Goal: Obtain resource: Download file/media

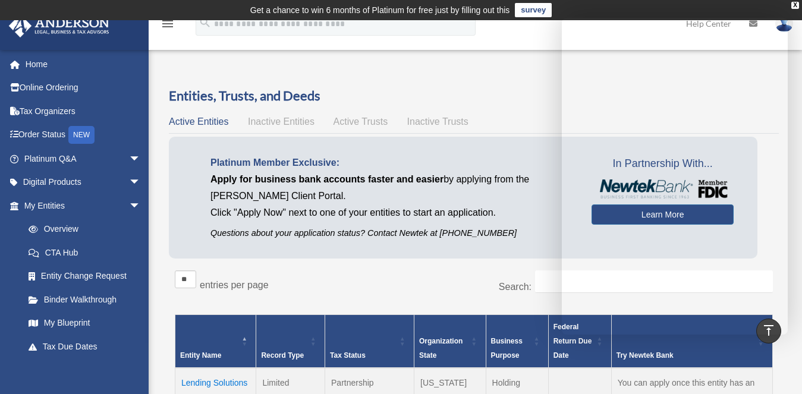
scroll to position [301, 0]
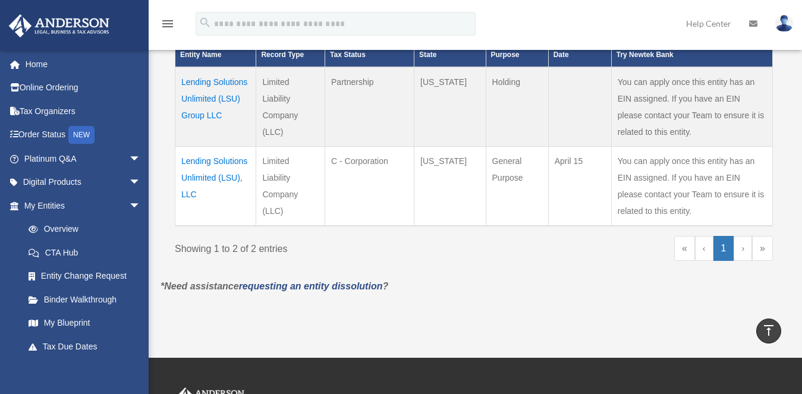
click at [206, 177] on td "Lending Solutions Unlimited (LSU), LLC" at bounding box center [215, 186] width 81 height 80
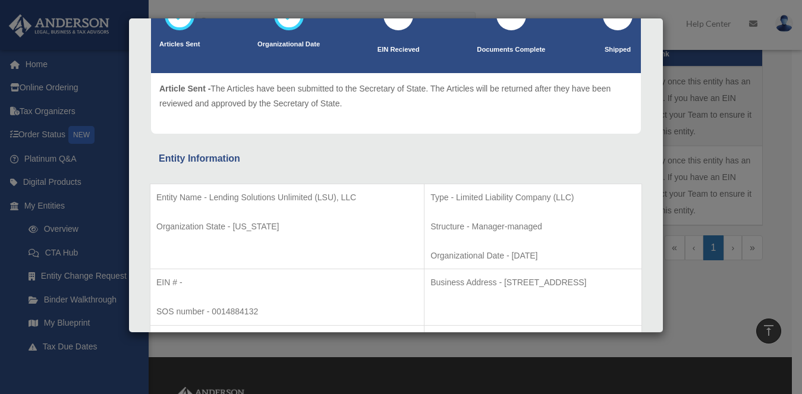
scroll to position [0, 0]
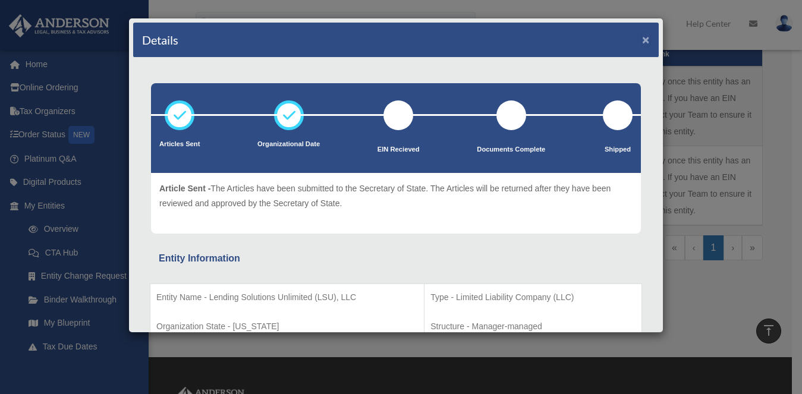
click at [642, 38] on button "×" at bounding box center [646, 39] width 8 height 12
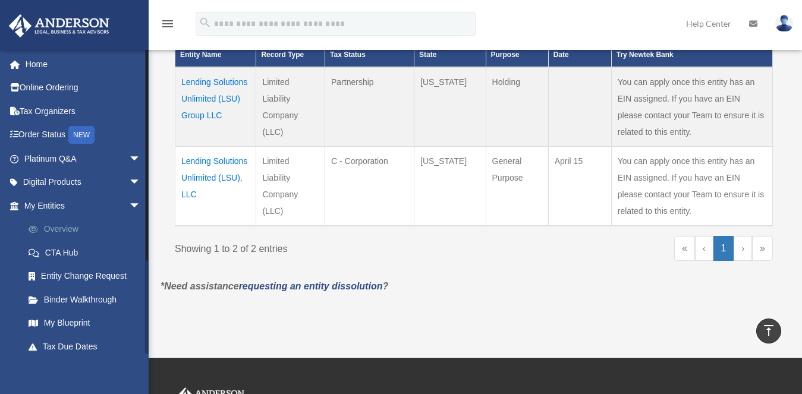
click at [64, 228] on link "Overview" at bounding box center [88, 230] width 142 height 24
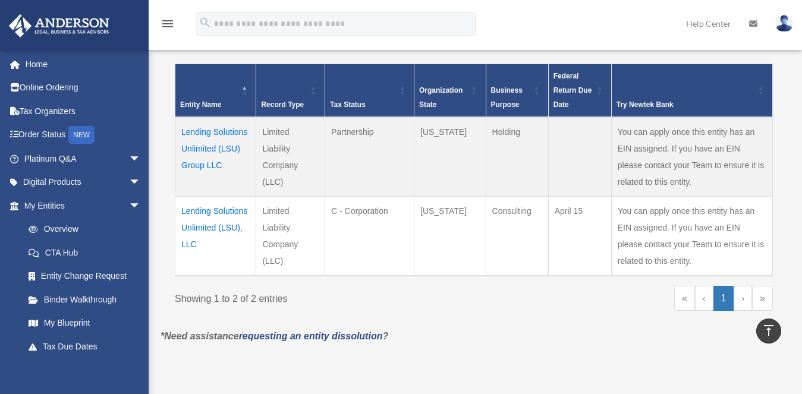
scroll to position [252, 0]
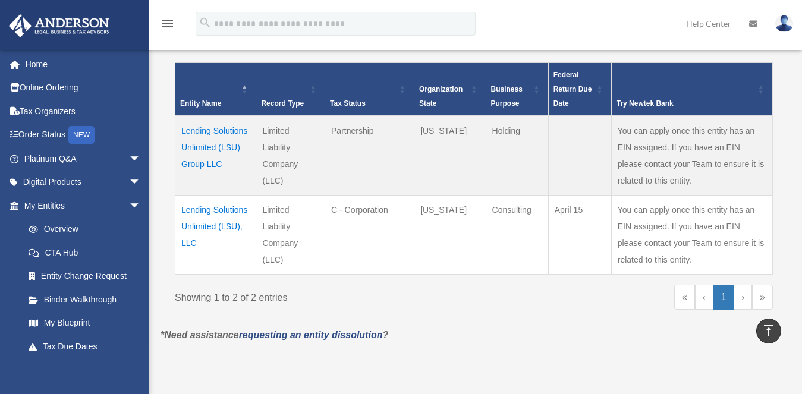
click at [749, 301] on link "›" at bounding box center [743, 297] width 18 height 25
click at [747, 298] on link "›" at bounding box center [743, 297] width 18 height 25
click at [129, 180] on span "arrow_drop_down" at bounding box center [141, 183] width 24 height 24
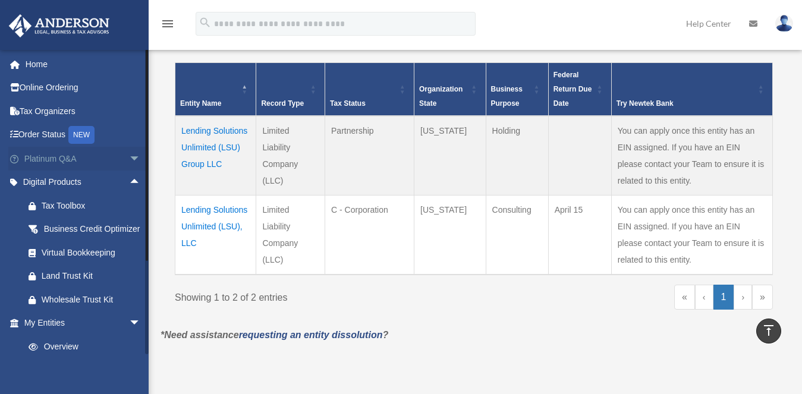
click at [129, 155] on span "arrow_drop_down" at bounding box center [141, 159] width 24 height 24
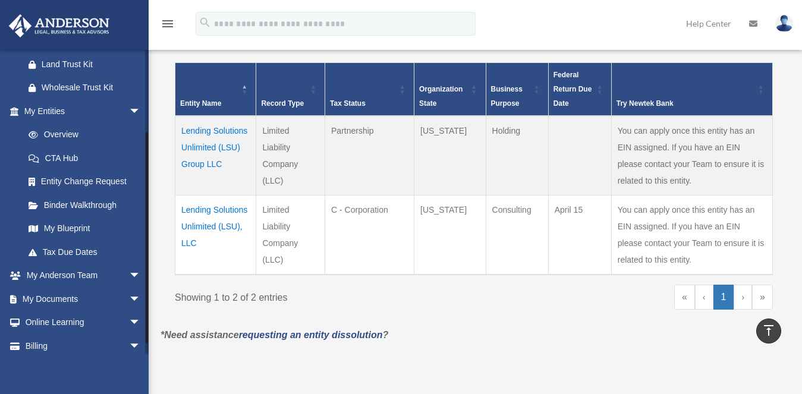
scroll to position [462, 0]
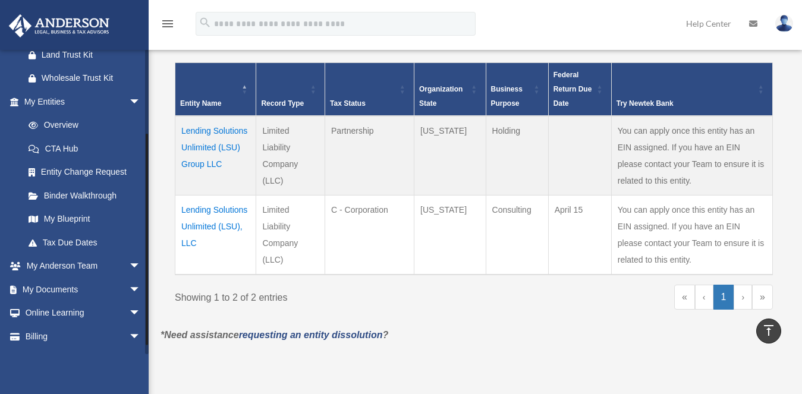
drag, startPoint x: 146, startPoint y: 235, endPoint x: 147, endPoint y: 320, distance: 84.4
click at [147, 320] on div at bounding box center [147, 240] width 2 height 212
click at [67, 207] on link "Binder Walkthrough" at bounding box center [88, 196] width 142 height 24
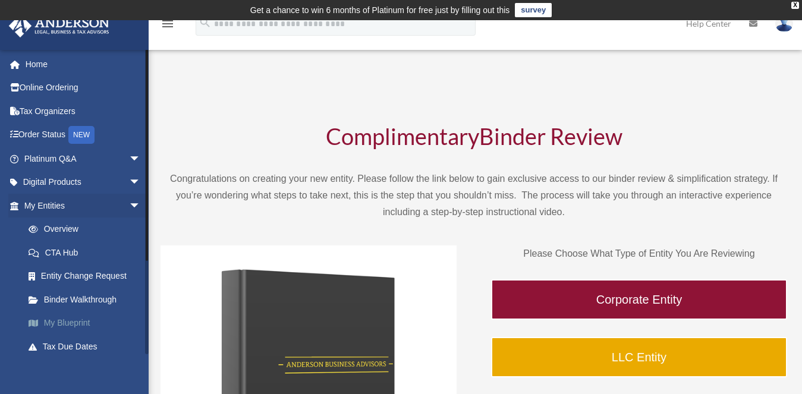
click at [75, 320] on link "My Blueprint" at bounding box center [88, 324] width 142 height 24
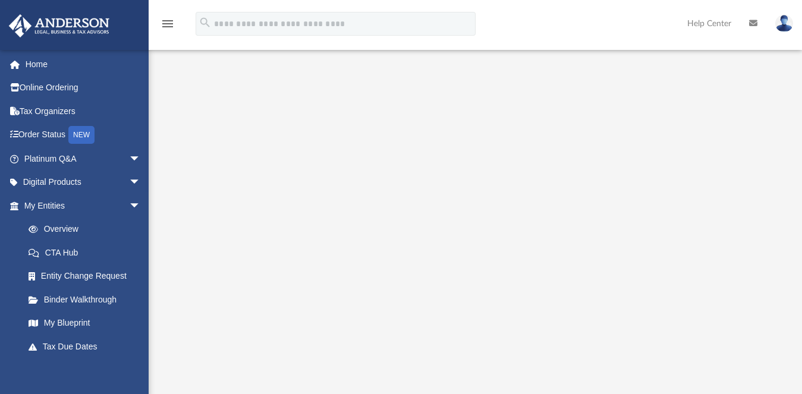
scroll to position [166, 0]
click at [42, 135] on link "Order Status NEW" at bounding box center [83, 135] width 150 height 24
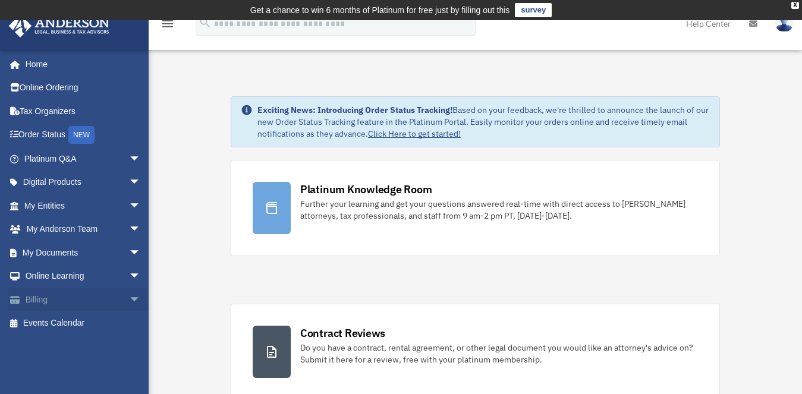
click at [51, 298] on link "Billing arrow_drop_down" at bounding box center [83, 300] width 150 height 24
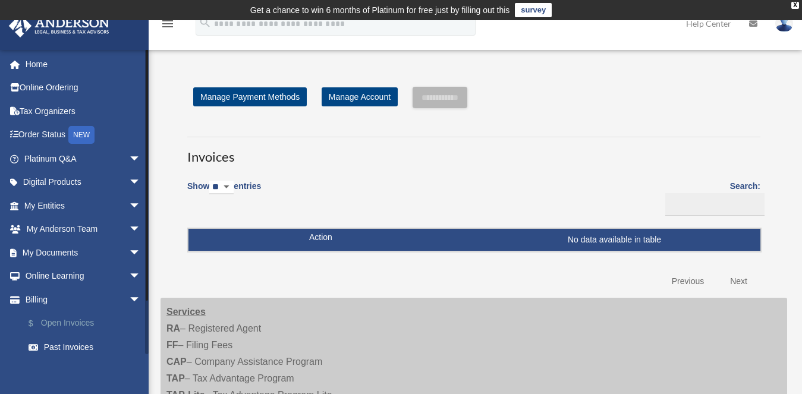
click at [81, 322] on link "$ Open Invoices" at bounding box center [88, 324] width 142 height 24
click at [64, 347] on link "Past Invoices" at bounding box center [88, 347] width 142 height 24
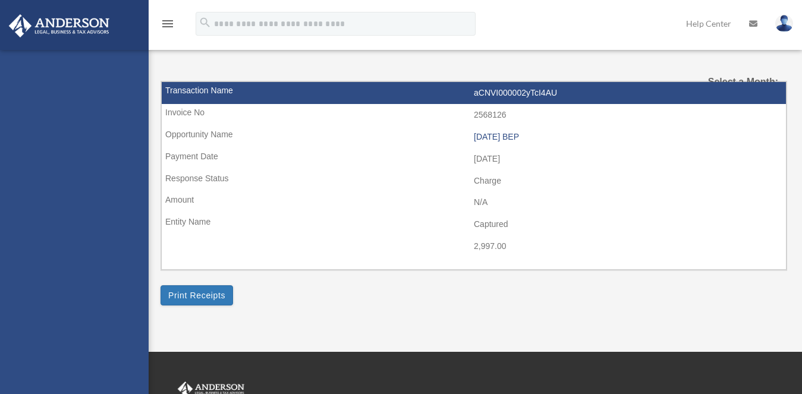
select select
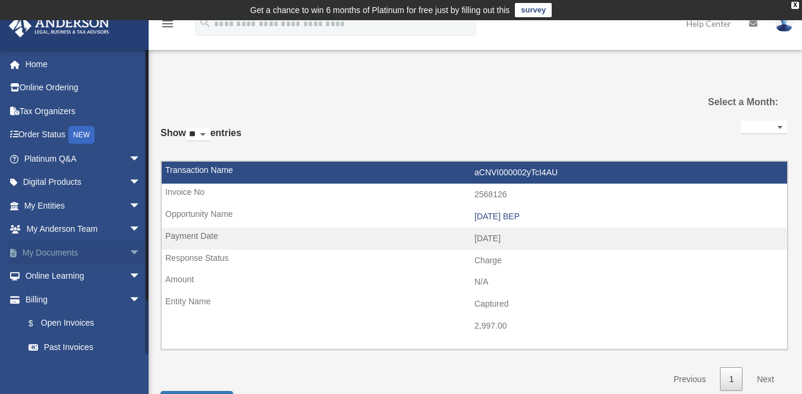
click at [62, 250] on link "My Documents arrow_drop_down" at bounding box center [83, 253] width 150 height 24
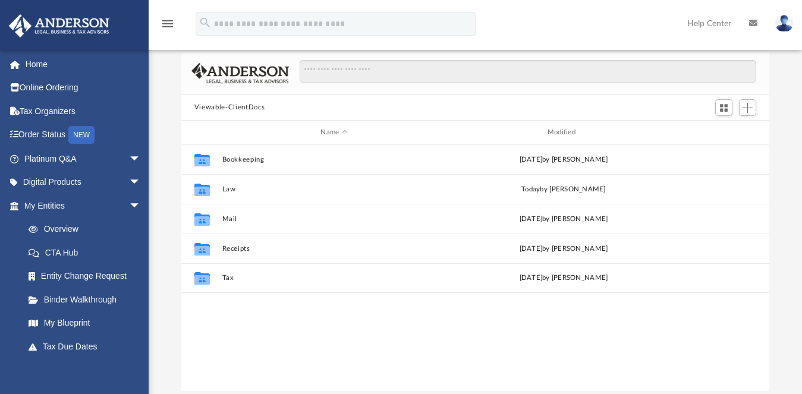
scroll to position [80, 0]
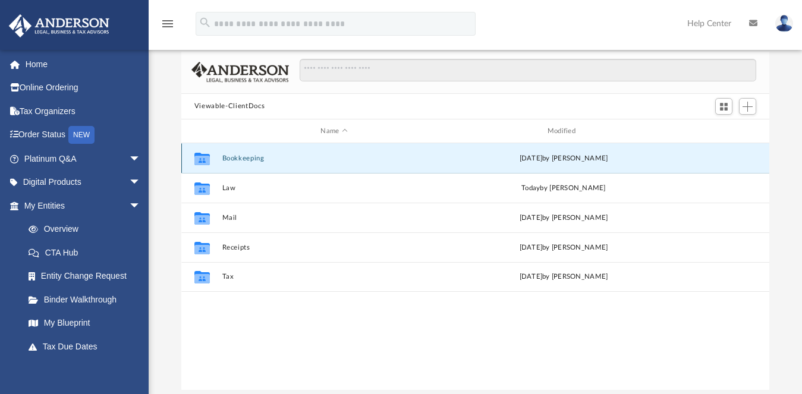
click at [253, 159] on button "Bookkeeping" at bounding box center [334, 159] width 224 height 8
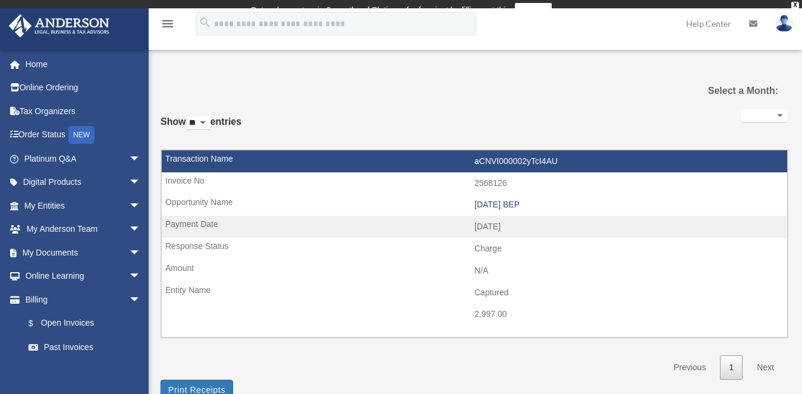
select select
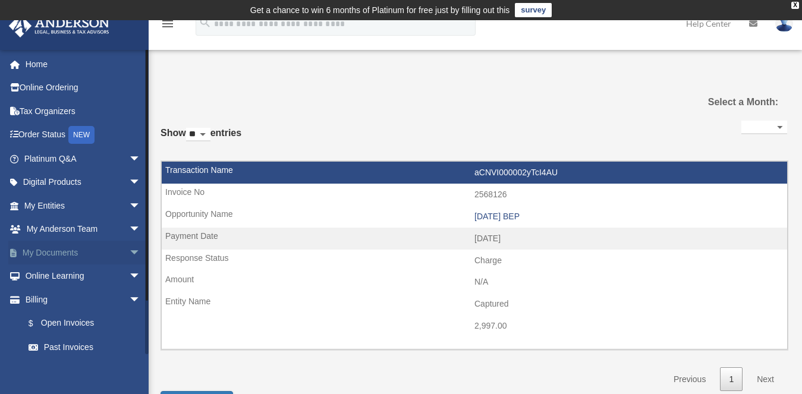
click at [129, 249] on span "arrow_drop_down" at bounding box center [141, 253] width 24 height 24
click at [68, 255] on link "My Documents arrow_drop_up" at bounding box center [83, 253] width 150 height 24
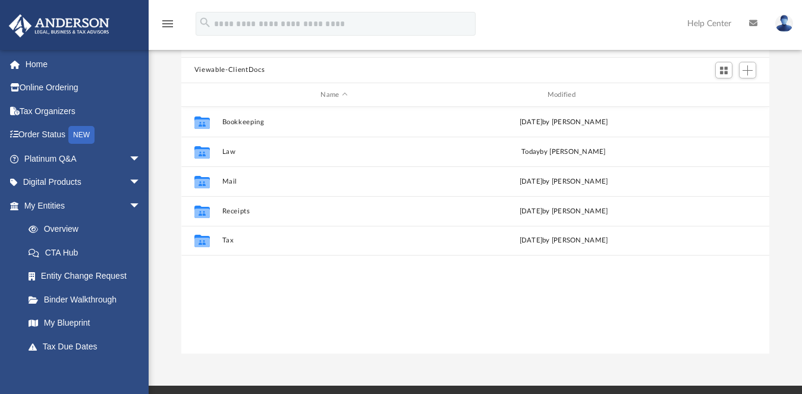
scroll to position [117, 0]
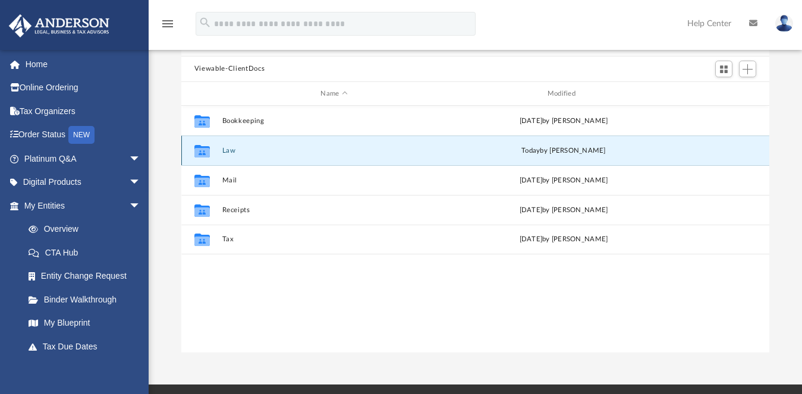
click at [229, 150] on button "Law" at bounding box center [334, 151] width 224 height 8
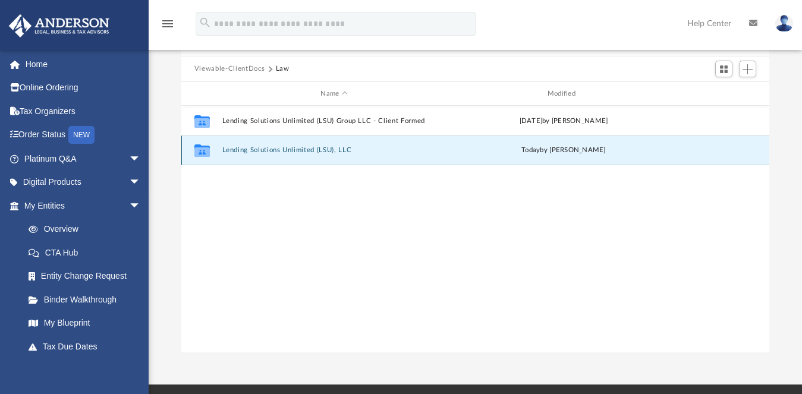
click at [232, 150] on button "Lending Solutions Unlimited (LSU), LLC" at bounding box center [334, 151] width 224 height 8
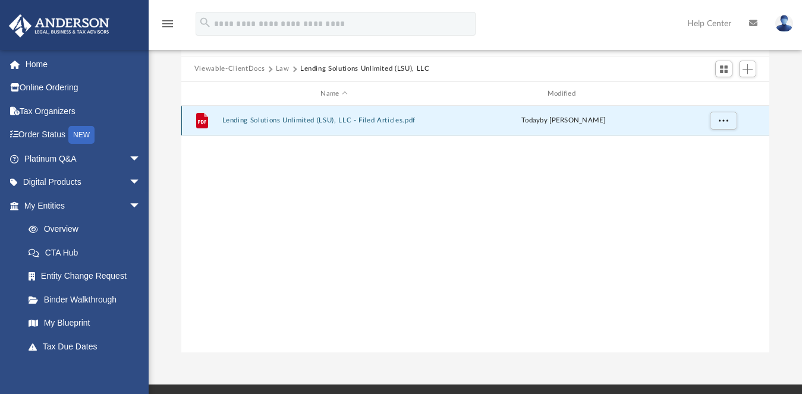
click at [236, 120] on button "Lending Solutions Unlimited (LSU), LLC - Filed Articles.pdf" at bounding box center [334, 121] width 224 height 8
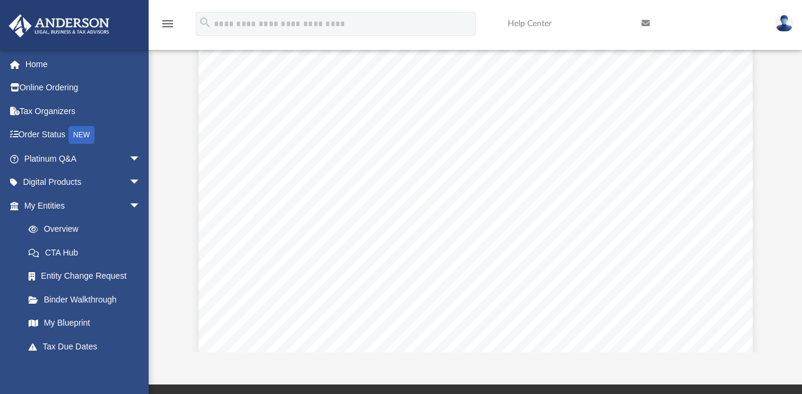
scroll to position [0, 0]
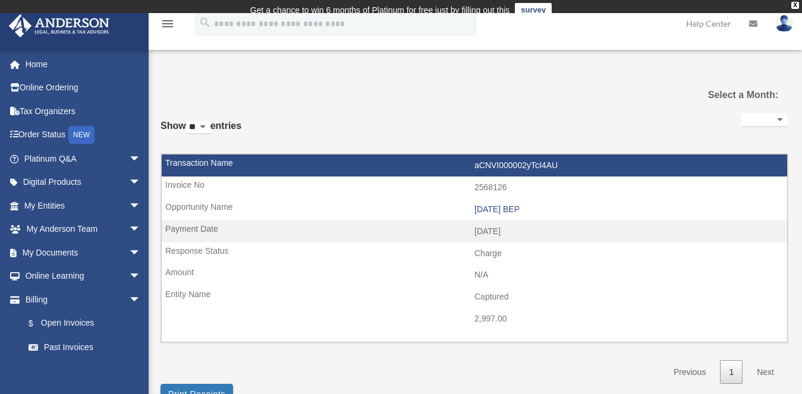
select select
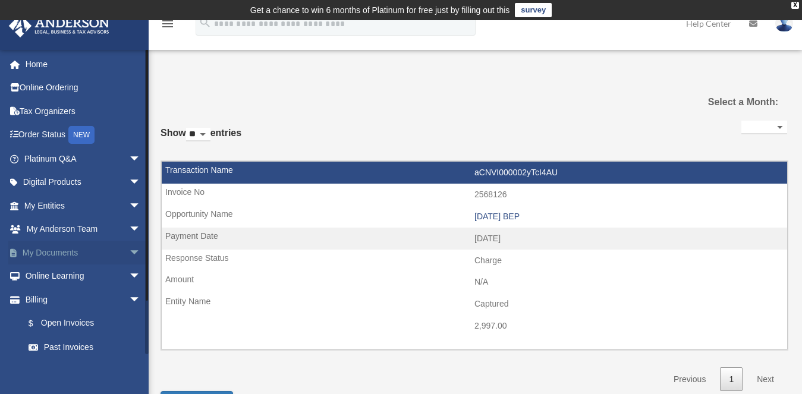
click at [56, 253] on link "My Documents arrow_drop_down" at bounding box center [83, 253] width 150 height 24
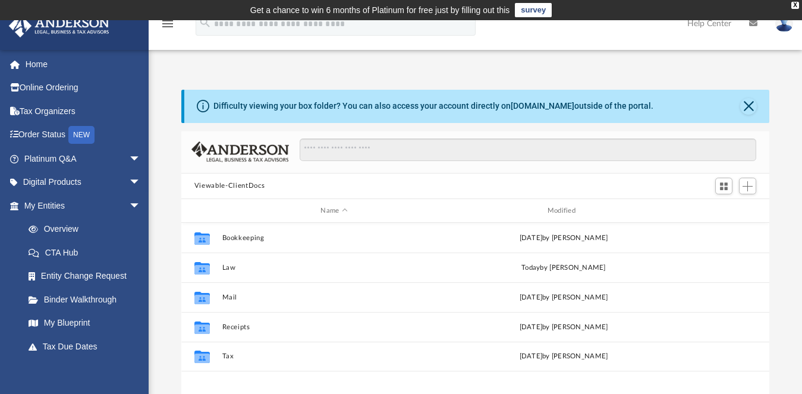
scroll to position [260, 578]
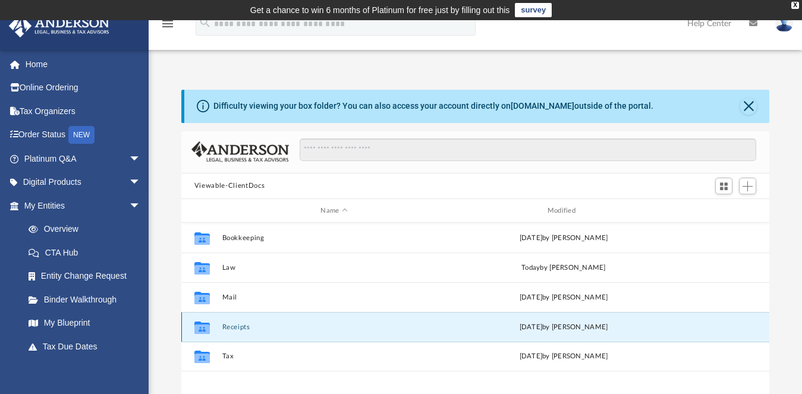
click at [233, 325] on button "Receipts" at bounding box center [334, 327] width 224 height 8
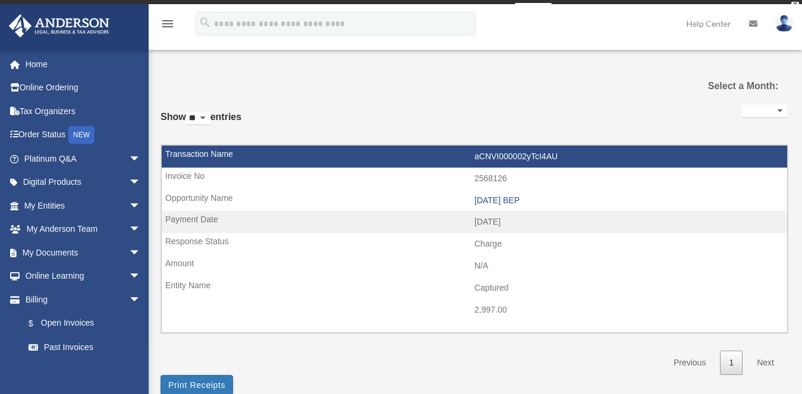
select select
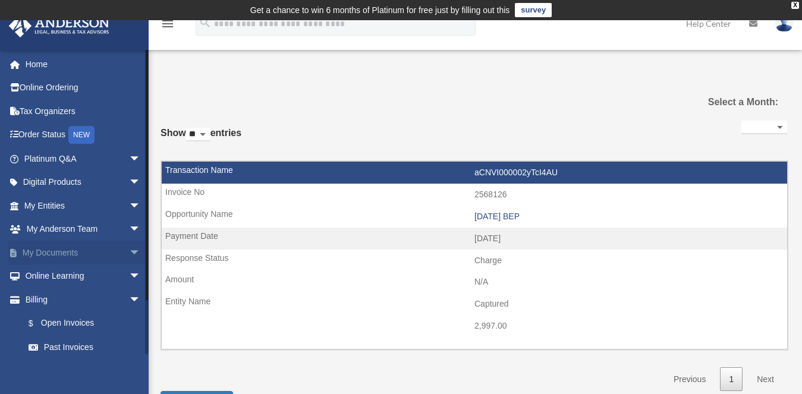
click at [54, 251] on link "My Documents arrow_drop_down" at bounding box center [83, 253] width 150 height 24
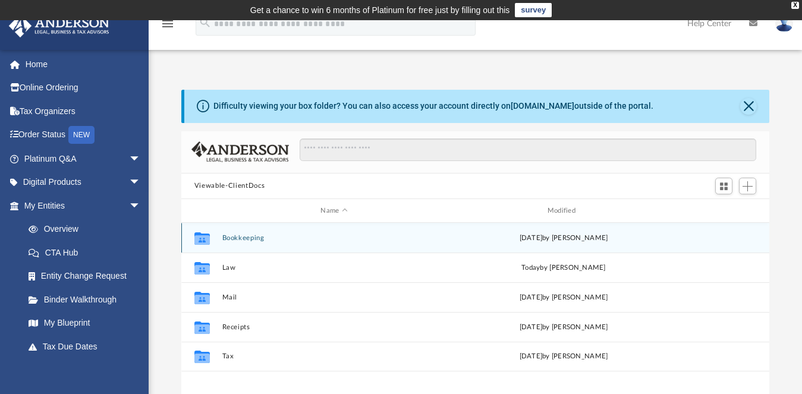
scroll to position [260, 578]
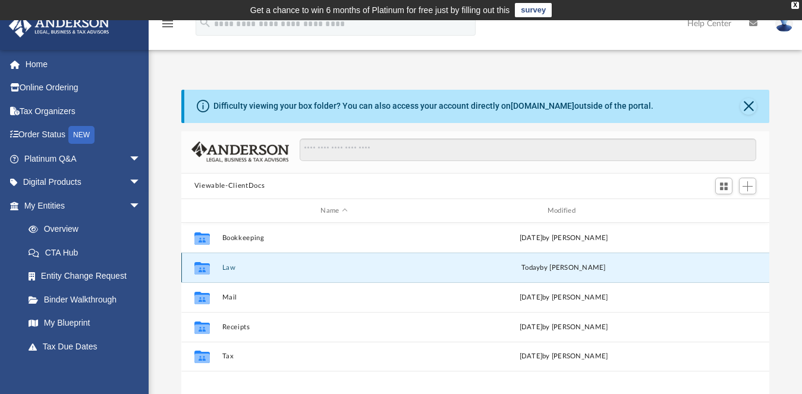
click at [228, 268] on button "Law" at bounding box center [334, 268] width 224 height 8
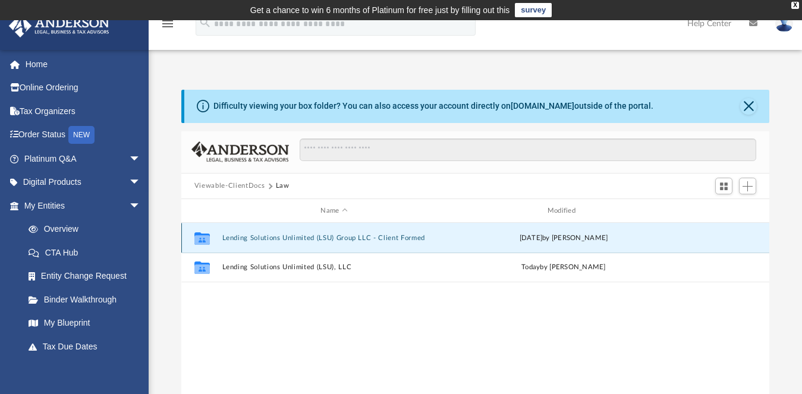
click at [256, 238] on button "Lending Solutions Unlimited (LSU) Group LLC - Client Formed" at bounding box center [334, 238] width 224 height 8
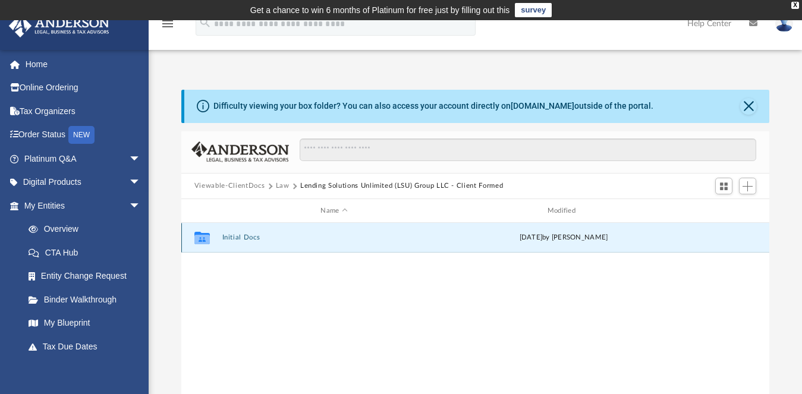
click at [242, 238] on button "Initial Docs" at bounding box center [334, 238] width 224 height 8
click at [242, 238] on button "Lending Solutions Unlimited (LSU) Group LLC - Filed Articles.pdf" at bounding box center [334, 238] width 224 height 8
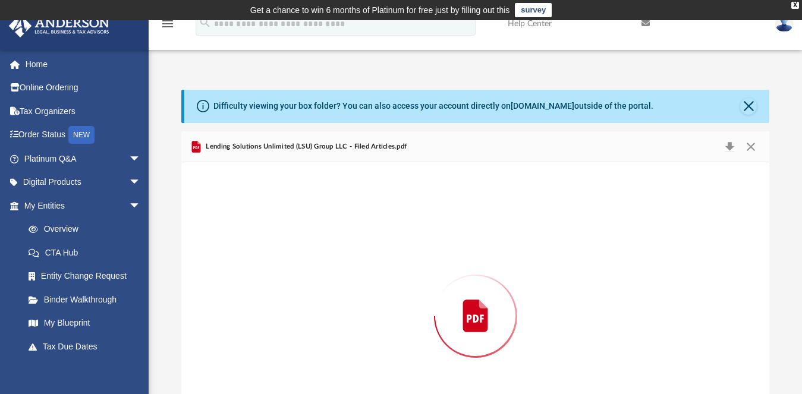
scroll to position [75, 0]
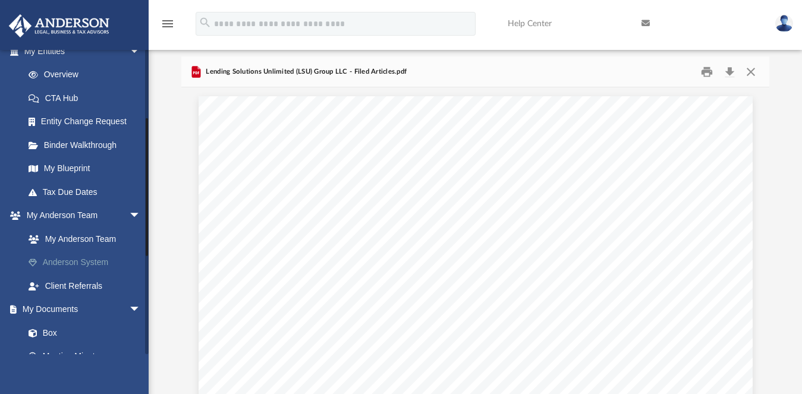
drag, startPoint x: 146, startPoint y: 177, endPoint x: 135, endPoint y: 258, distance: 81.6
click at [147, 250] on div at bounding box center [147, 187] width 2 height 138
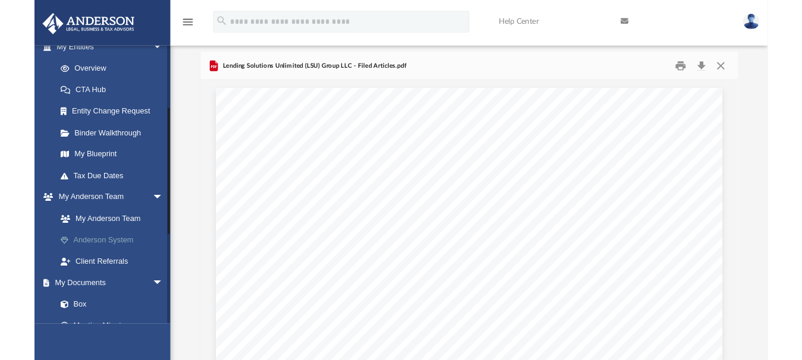
scroll to position [156, 0]
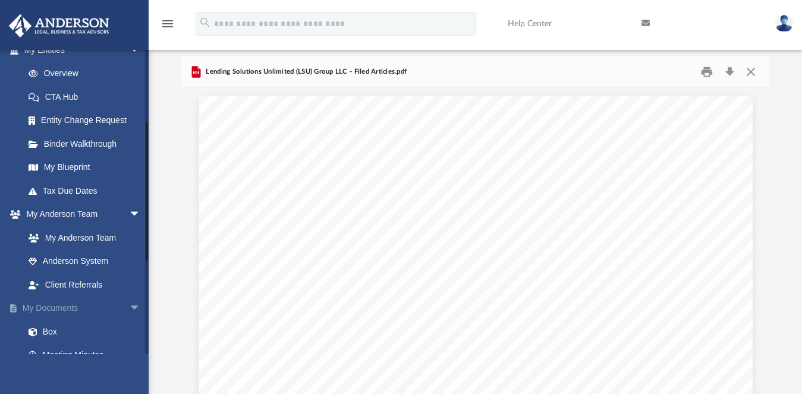
click at [70, 306] on link "My Documents arrow_drop_down" at bounding box center [83, 309] width 150 height 24
click at [52, 307] on link "My Documents arrow_drop_down" at bounding box center [83, 309] width 150 height 24
click at [53, 308] on link "My Documents arrow_drop_down" at bounding box center [83, 309] width 150 height 24
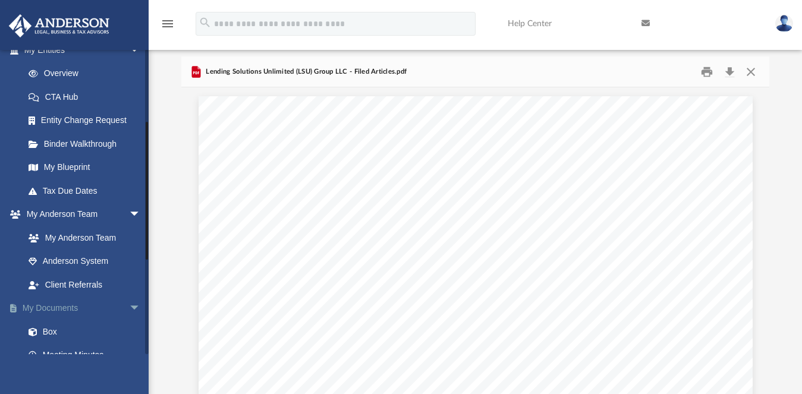
click at [53, 308] on link "My Documents arrow_drop_down" at bounding box center [83, 309] width 150 height 24
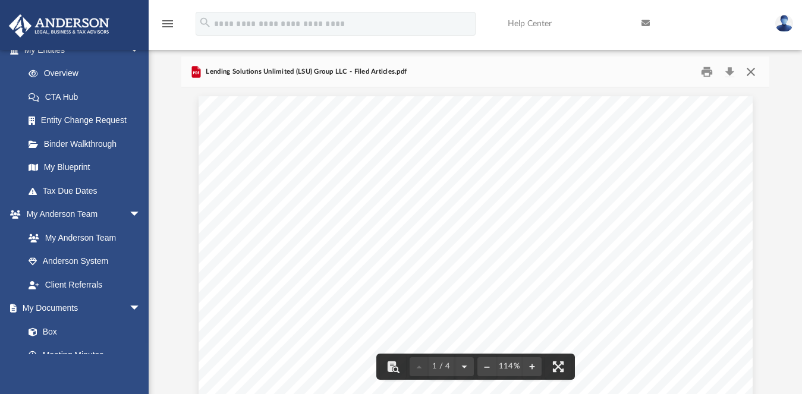
click at [751, 73] on button "Close" at bounding box center [750, 71] width 21 height 18
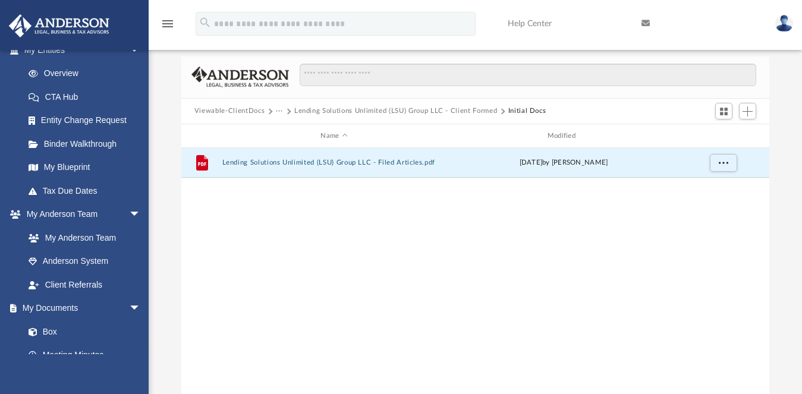
click at [375, 111] on button "Lending Solutions Unlimited (LSU) Group LLC - Client Formed" at bounding box center [395, 111] width 203 height 11
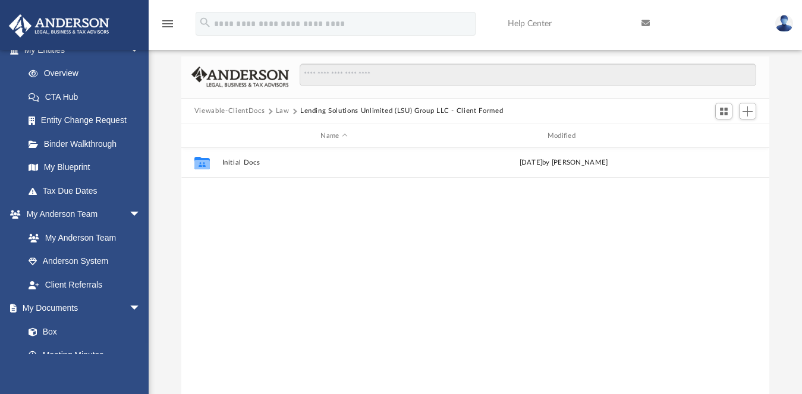
click at [279, 114] on button "Law" at bounding box center [283, 111] width 14 height 11
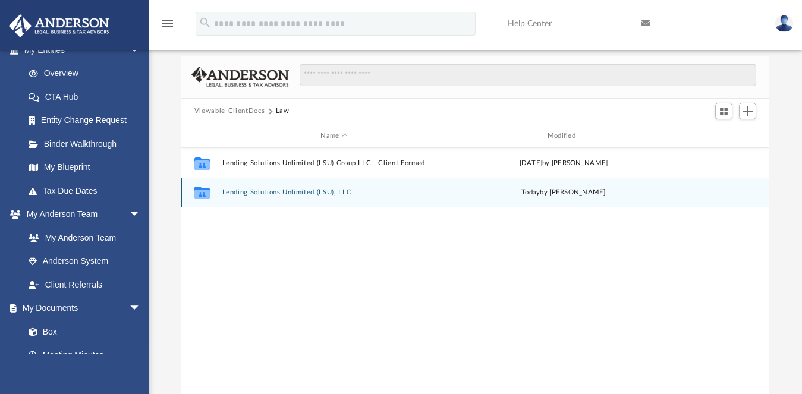
click at [236, 189] on button "Lending Solutions Unlimited (LSU), LLC" at bounding box center [334, 193] width 224 height 8
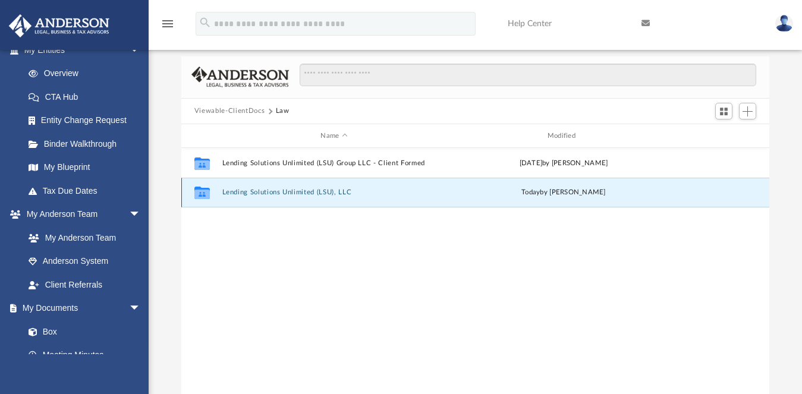
click at [236, 189] on button "Lending Solutions Unlimited (LSU), LLC" at bounding box center [334, 193] width 224 height 8
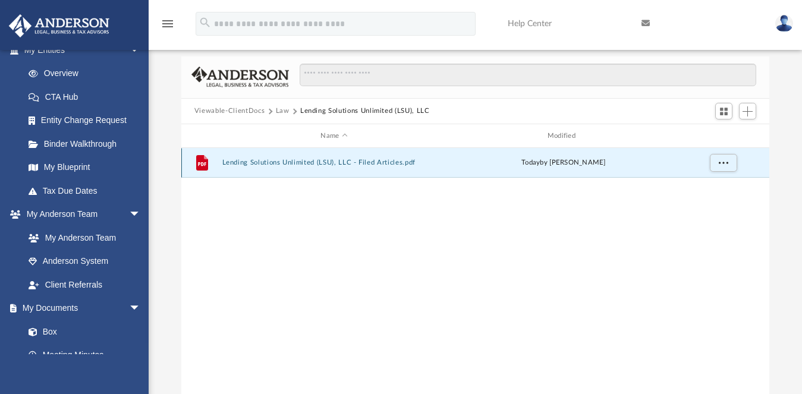
click at [230, 165] on button "Lending Solutions Unlimited (LSU), LLC - Filed Articles.pdf" at bounding box center [334, 163] width 224 height 8
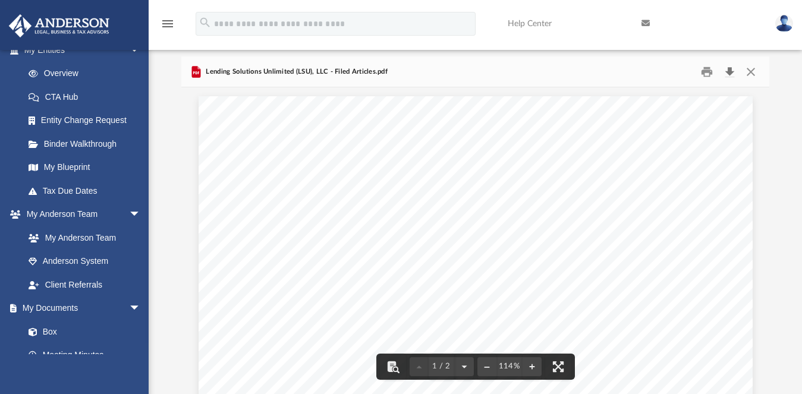
click at [732, 70] on button "Download" at bounding box center [729, 71] width 21 height 18
